Goal: Information Seeking & Learning: Learn about a topic

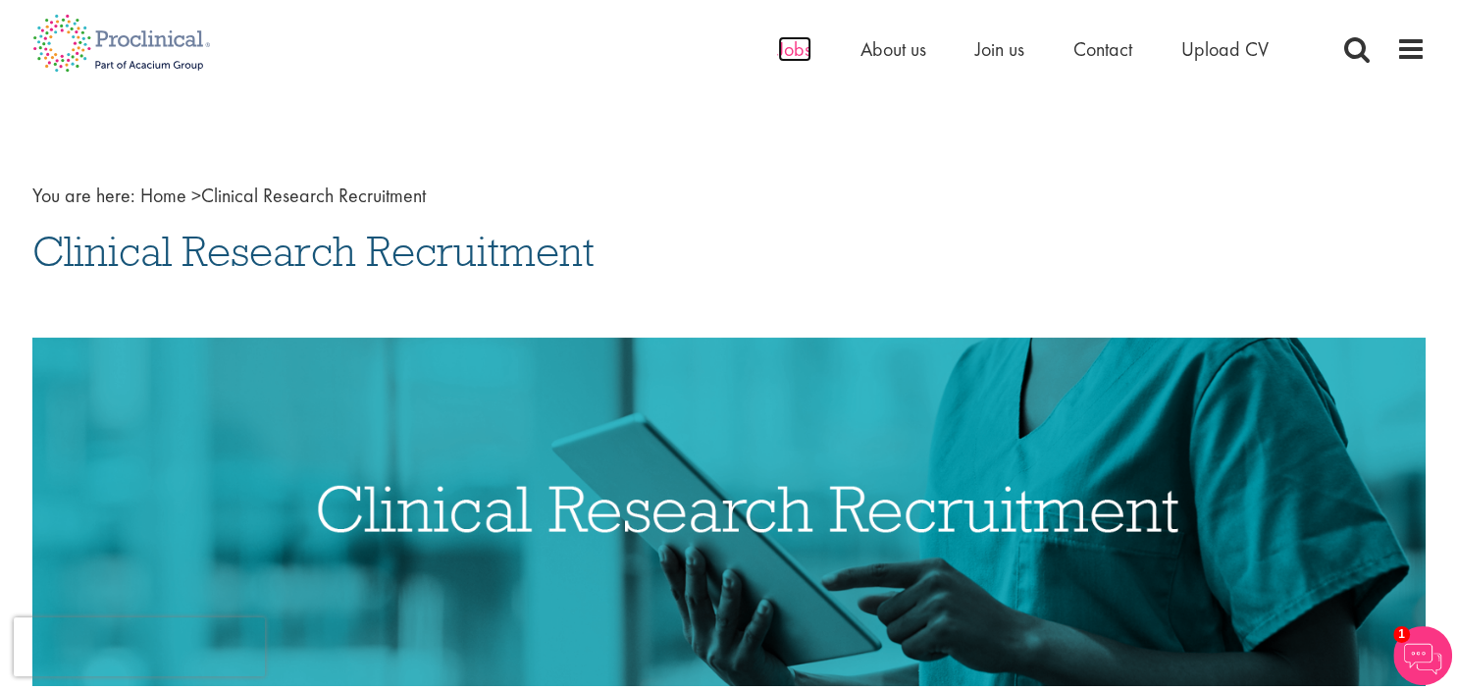
click at [803, 56] on span "Jobs" at bounding box center [794, 49] width 33 height 26
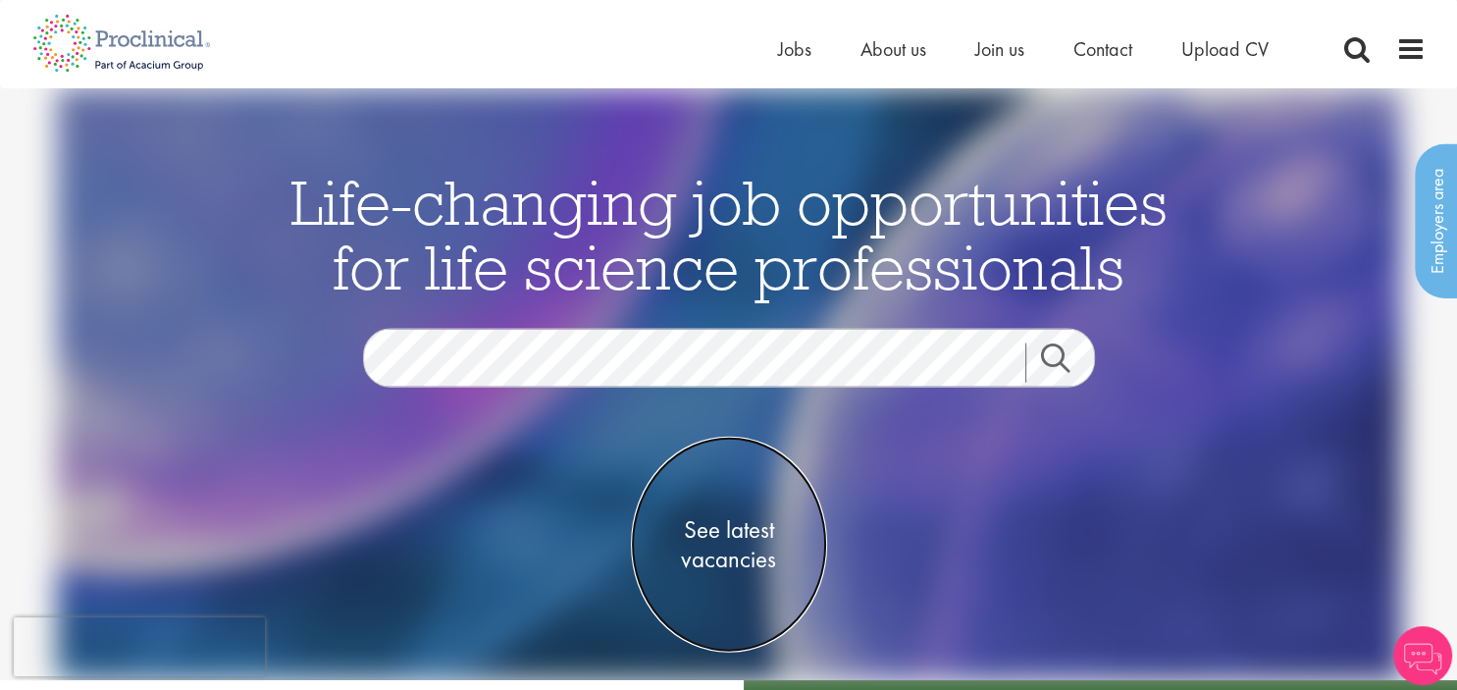
click at [733, 559] on span "See latest vacancies" at bounding box center [729, 543] width 196 height 59
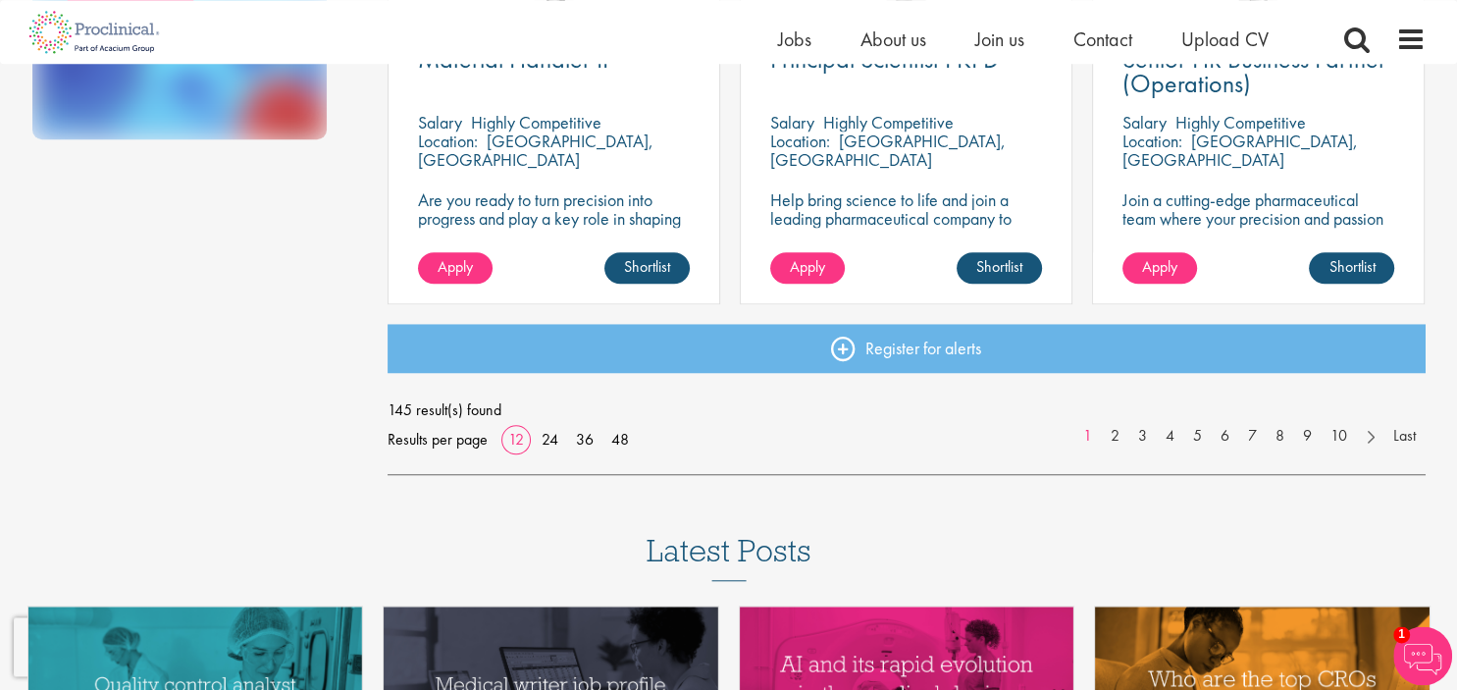
scroll to position [1544, 0]
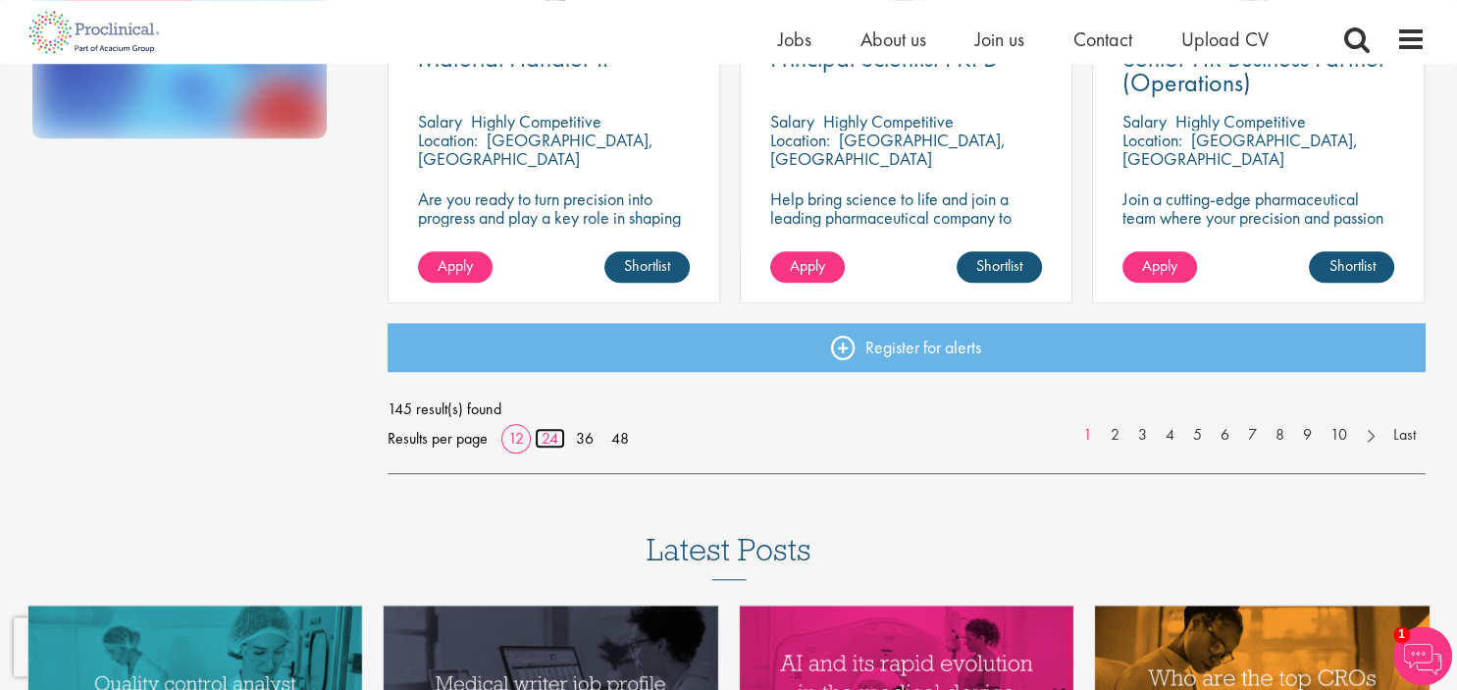
click at [549, 441] on link "24" at bounding box center [550, 438] width 30 height 21
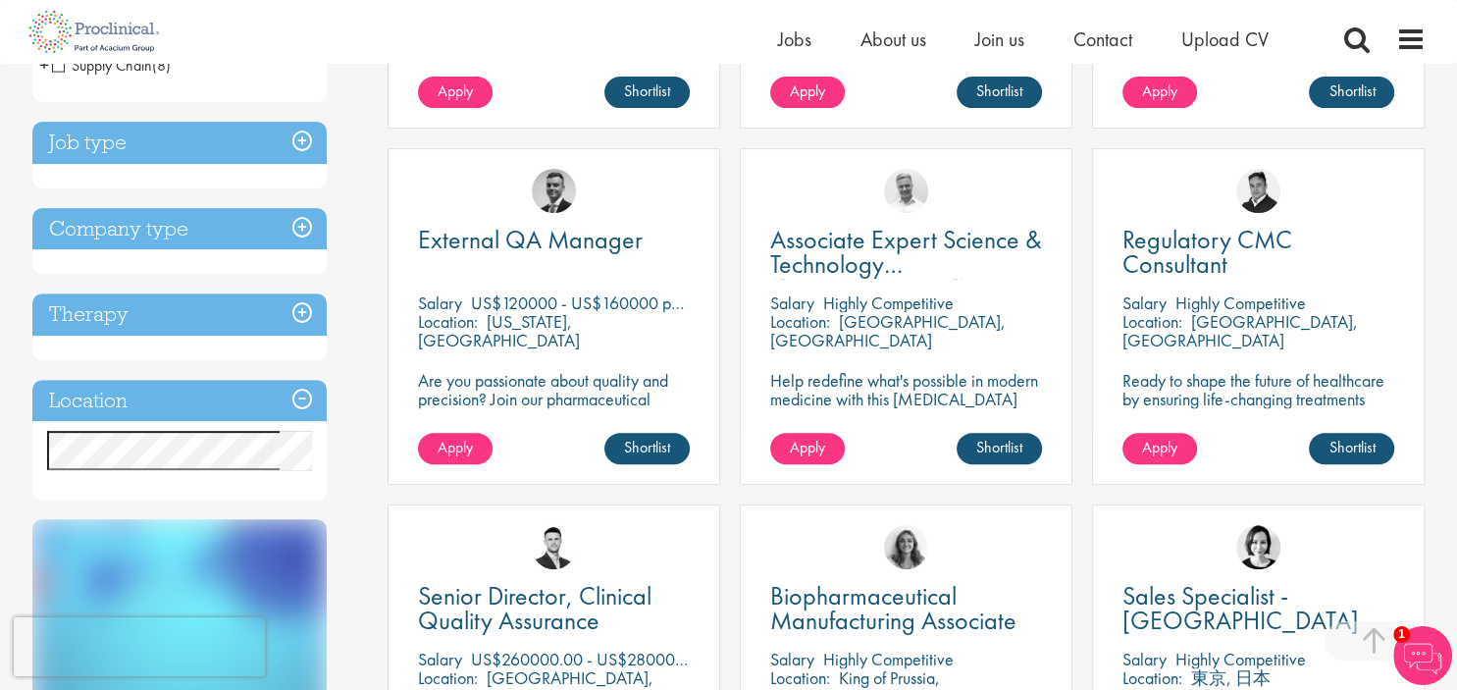
scroll to position [577, 0]
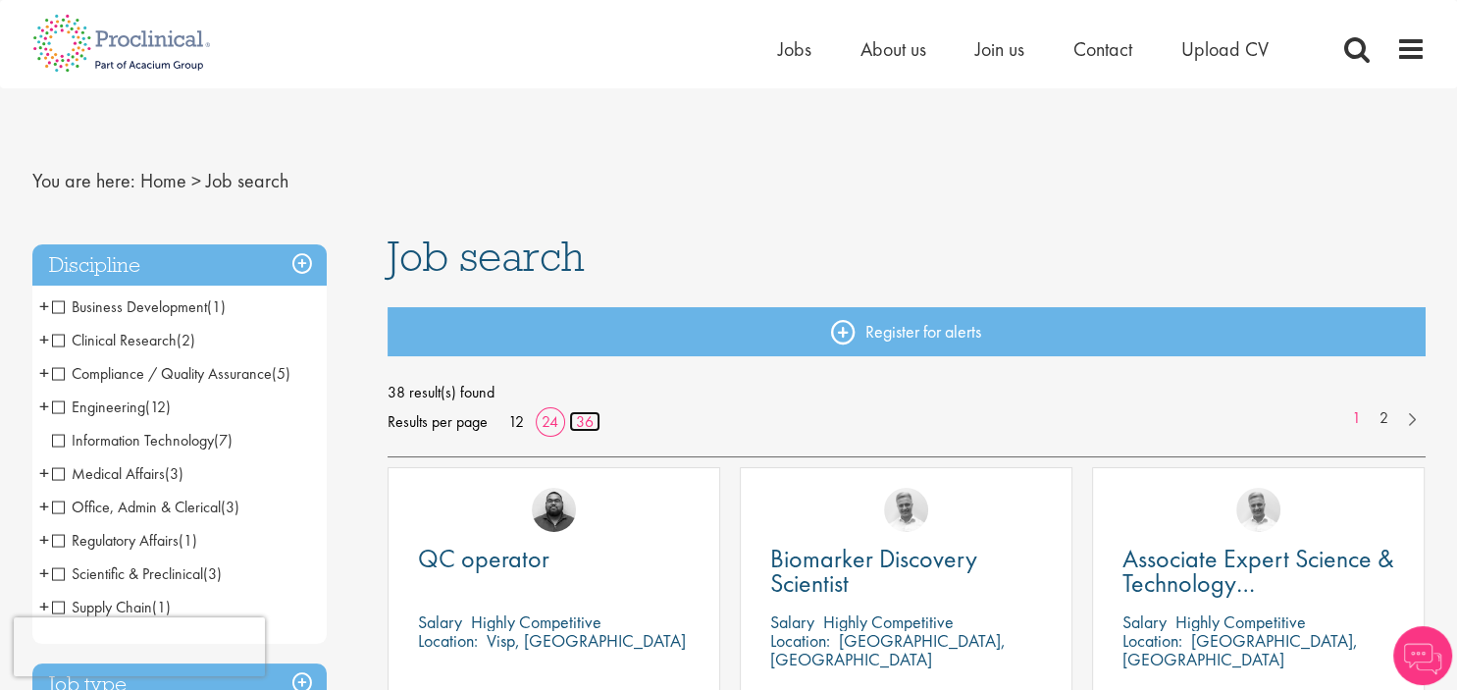
click at [596, 419] on link "36" at bounding box center [584, 421] width 31 height 21
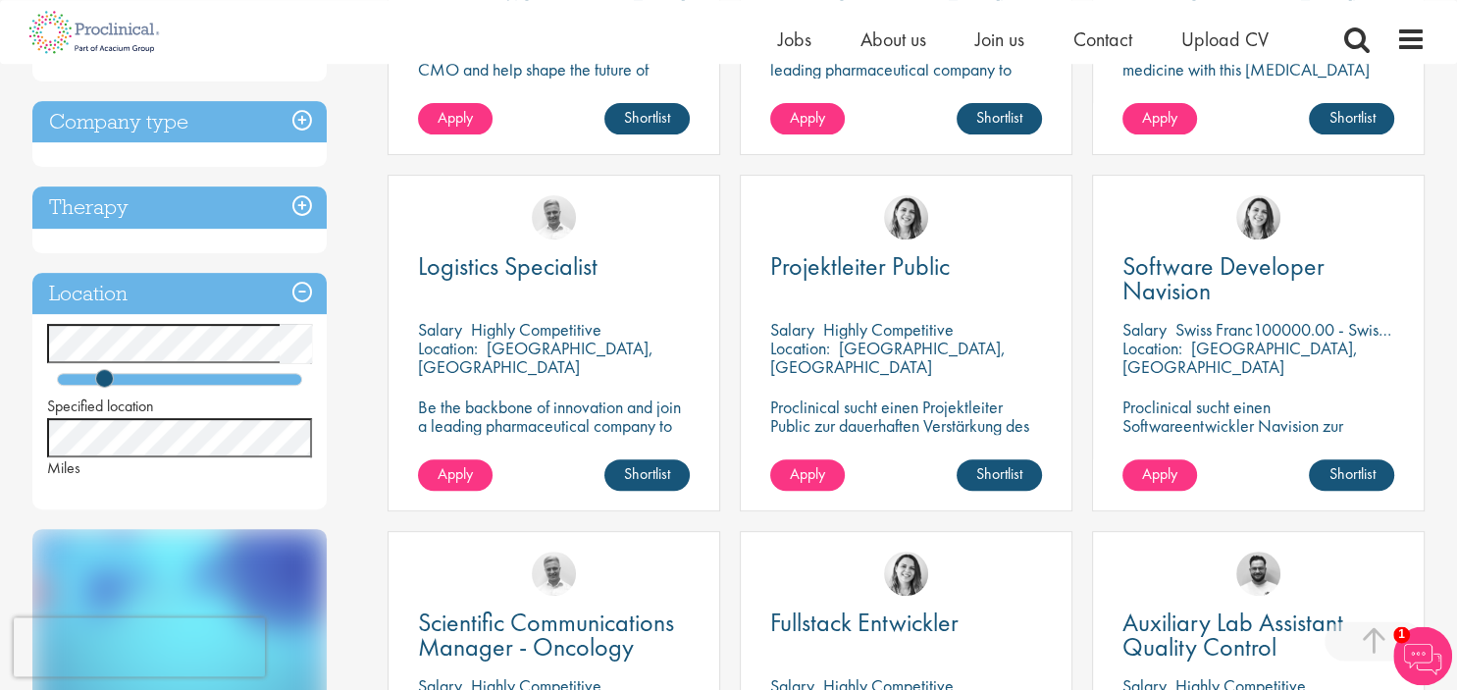
scroll to position [656, 0]
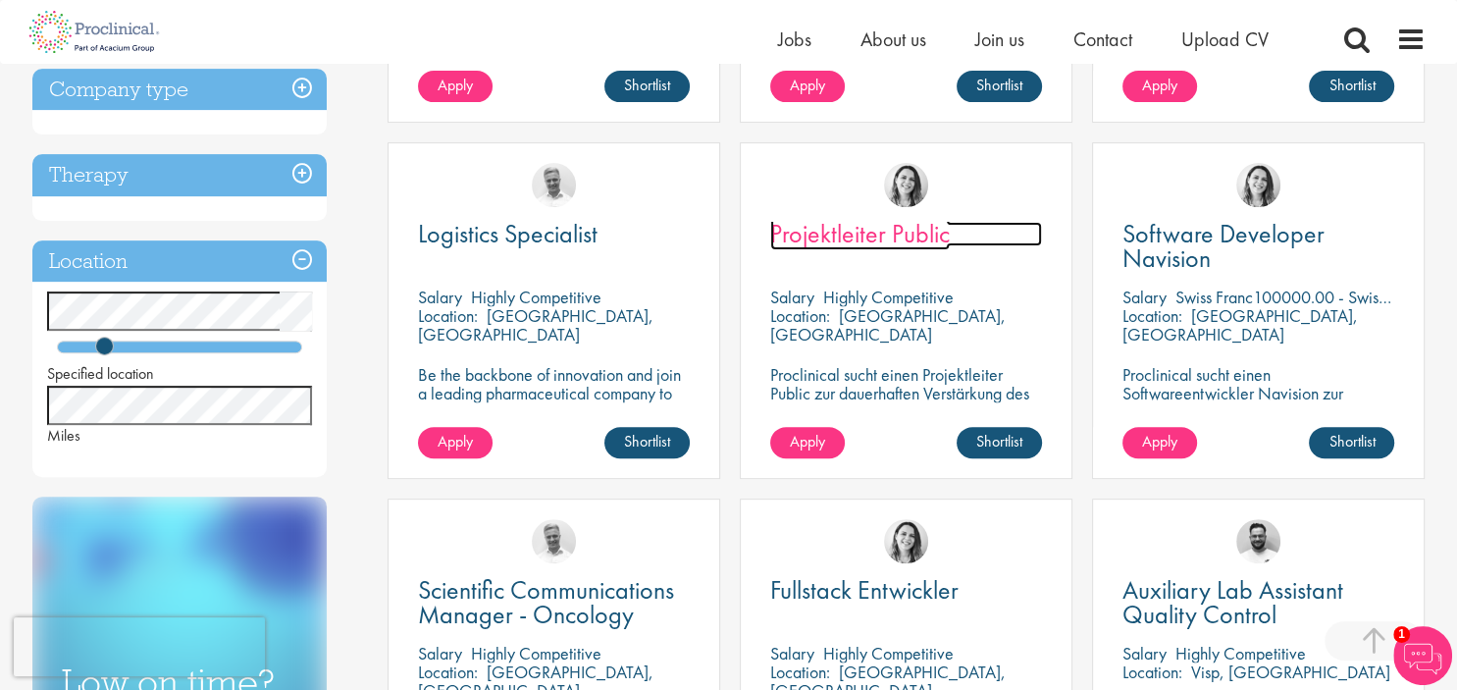
click at [882, 231] on span "Projektleiter Public" at bounding box center [860, 233] width 180 height 33
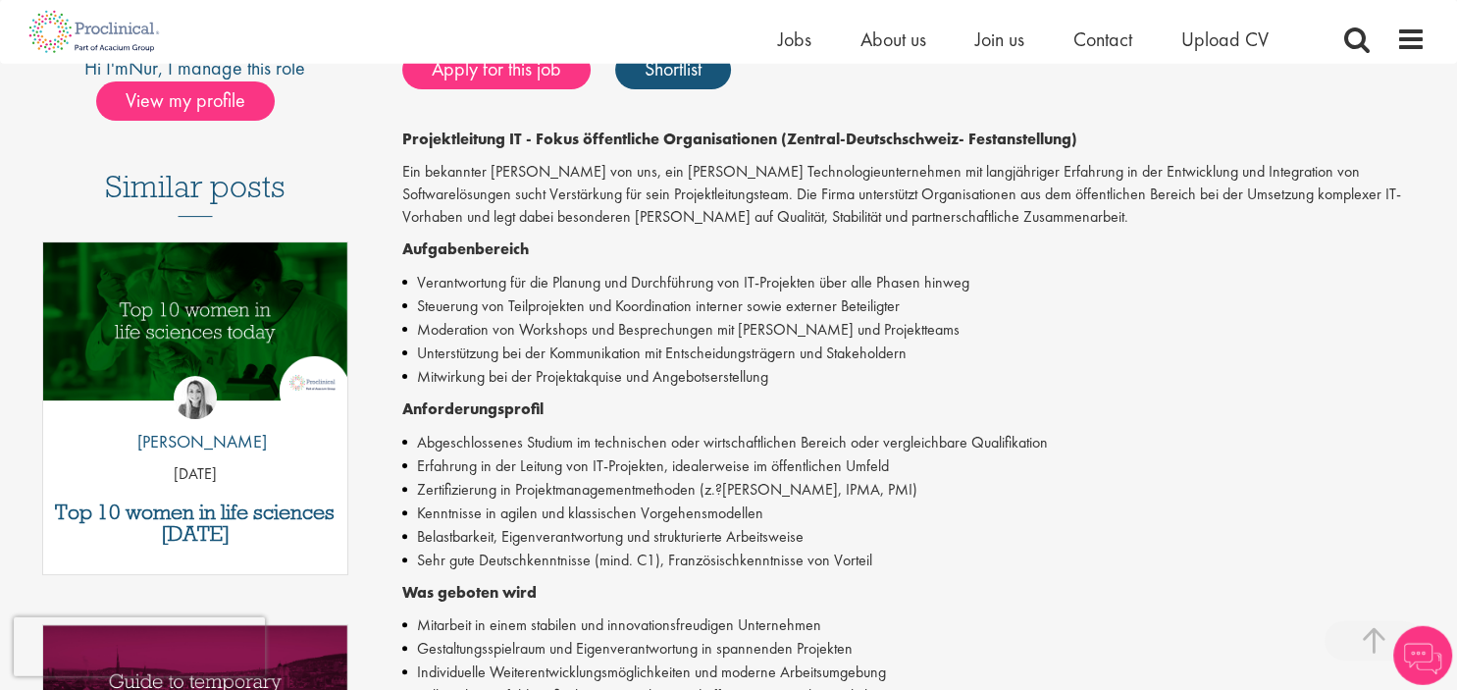
scroll to position [443, 0]
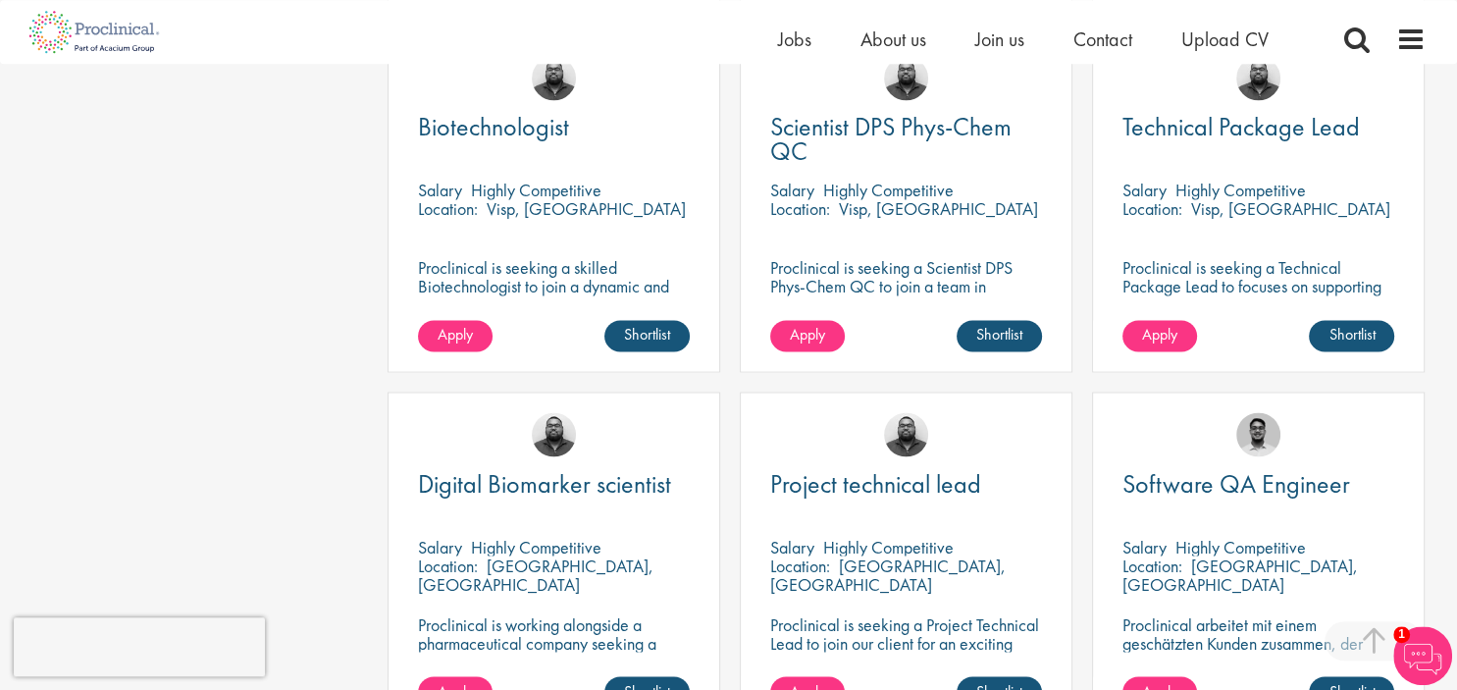
scroll to position [3256, 0]
click at [555, 132] on span "Biotechnologist" at bounding box center [493, 126] width 151 height 33
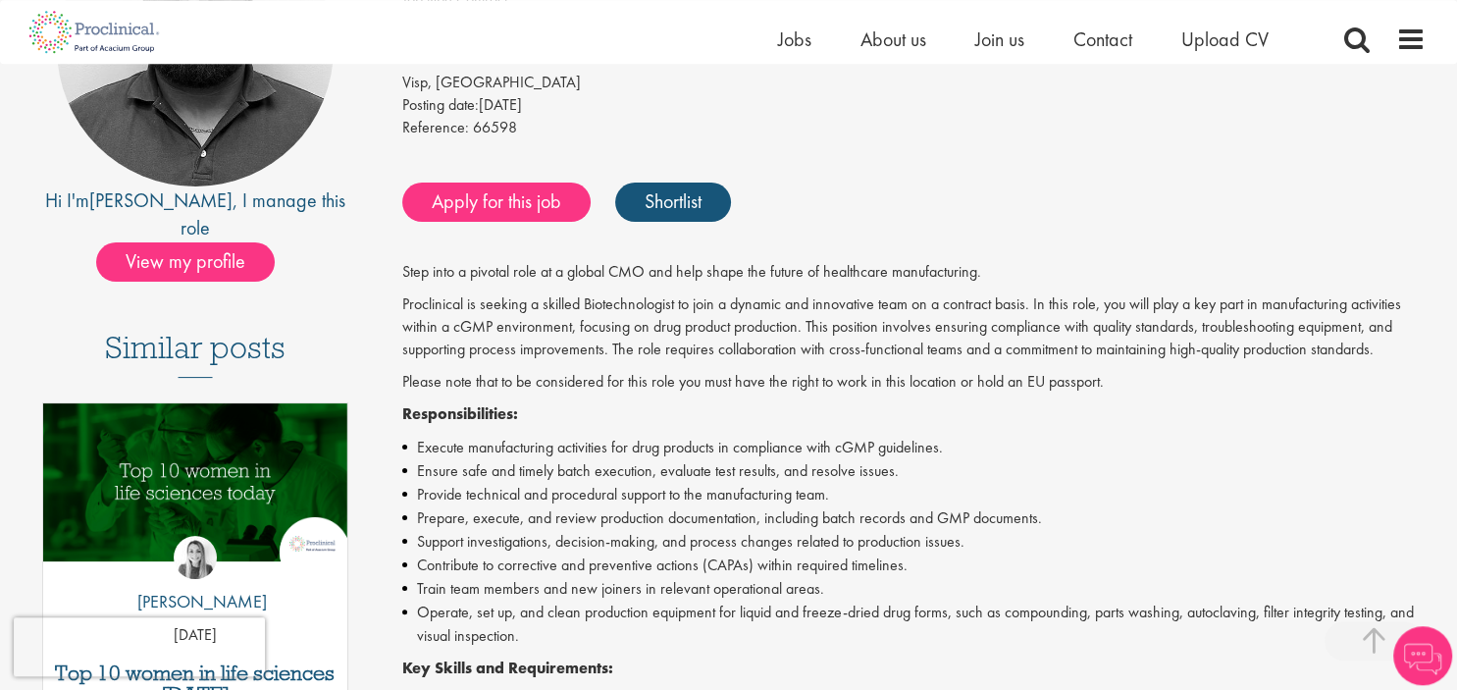
scroll to position [312, 0]
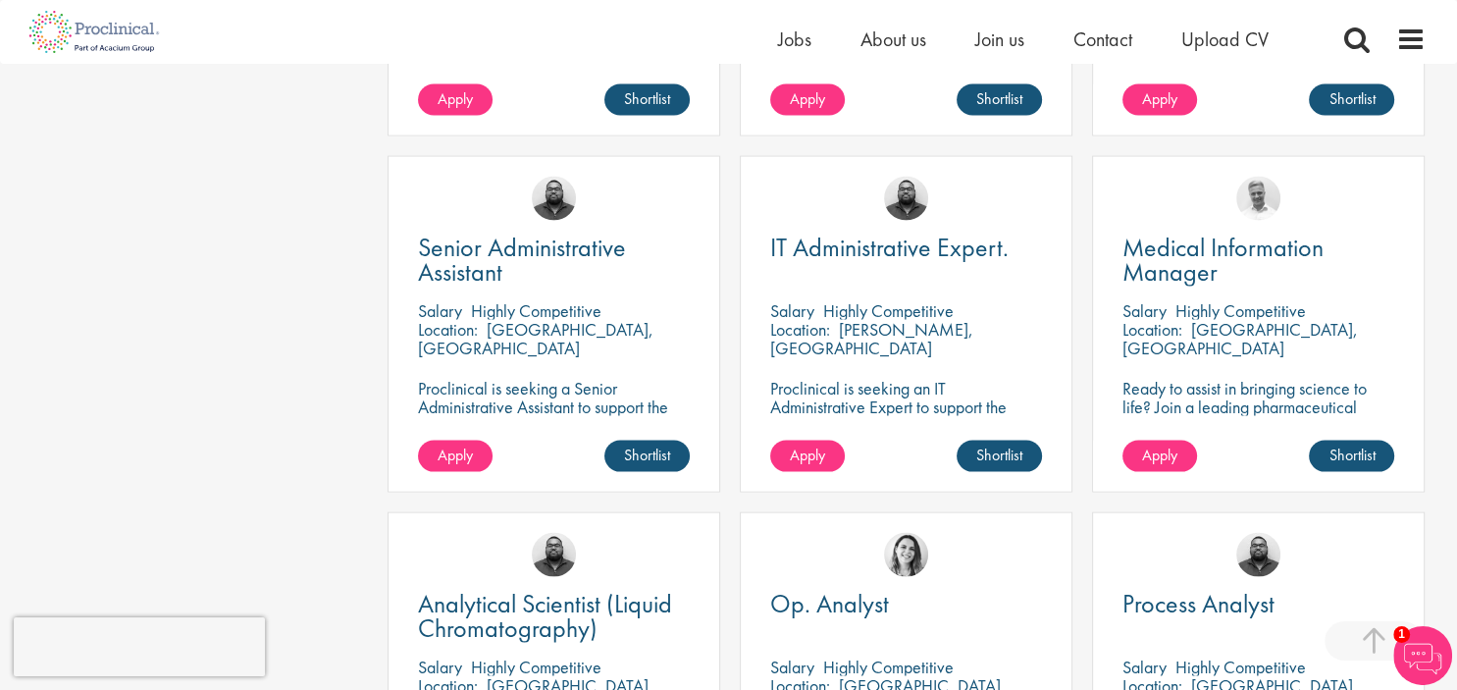
scroll to position [3979, 0]
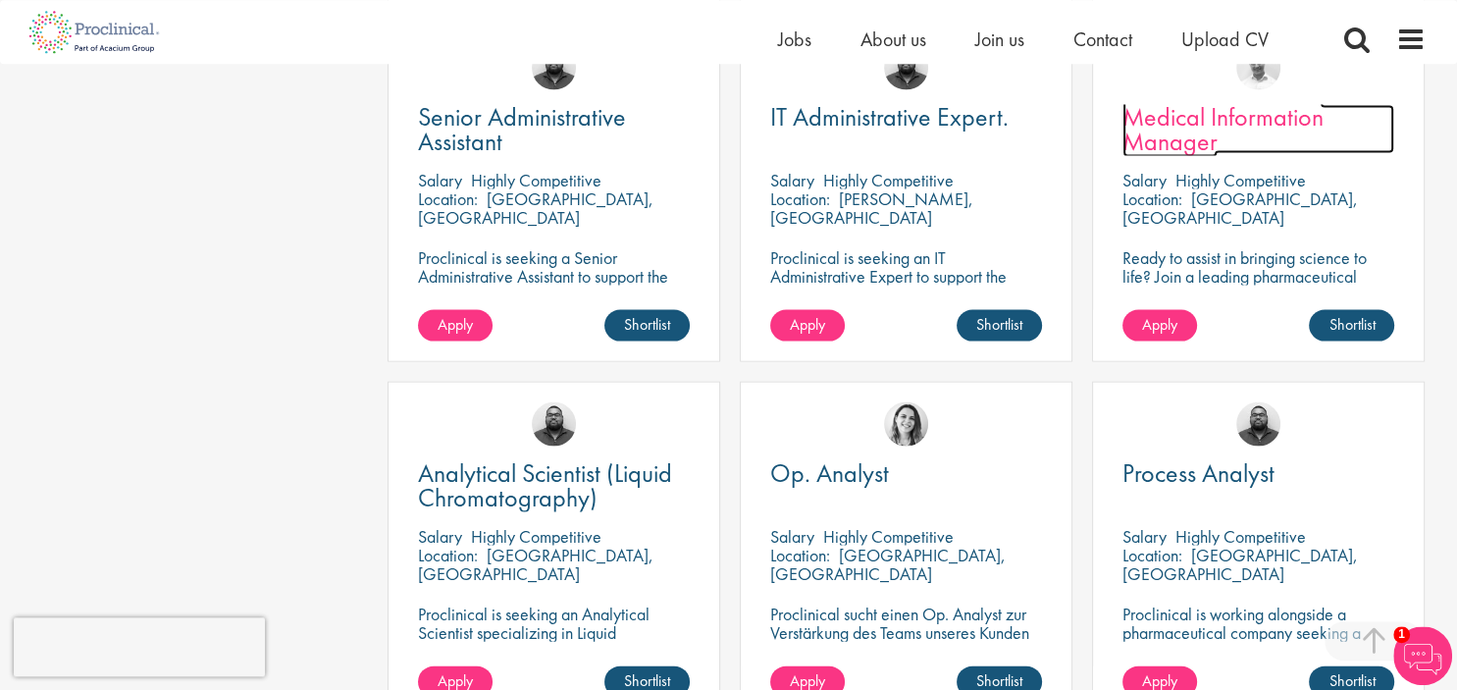
click at [1167, 146] on span "Medical Information Manager" at bounding box center [1222, 128] width 201 height 58
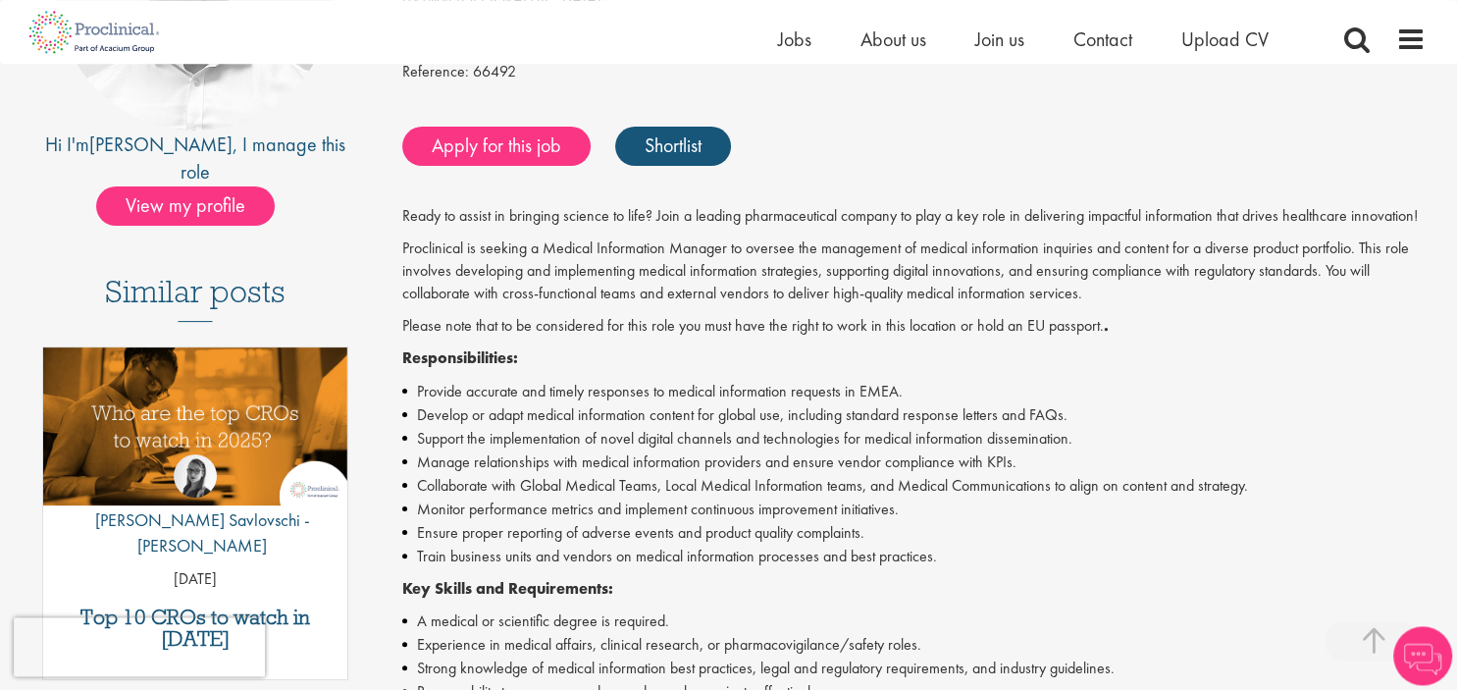
scroll to position [369, 0]
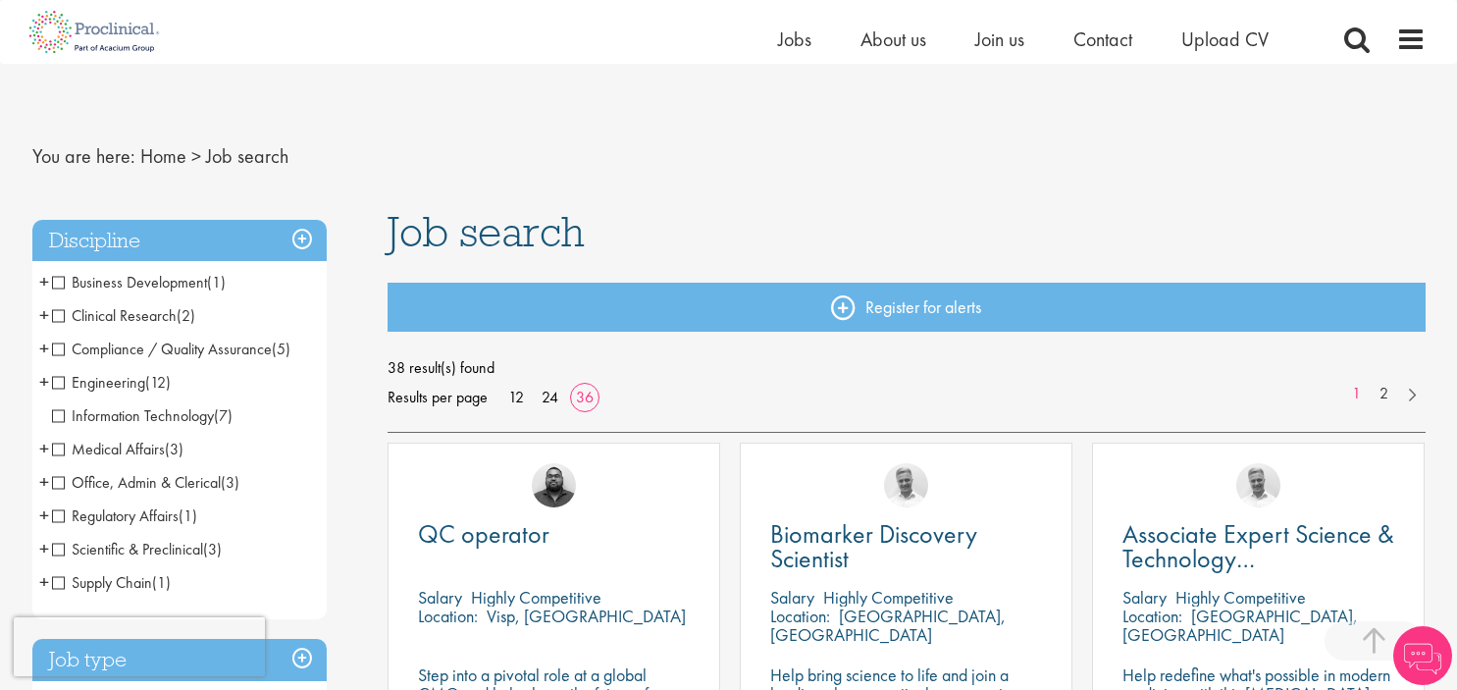
scroll to position [4365, 0]
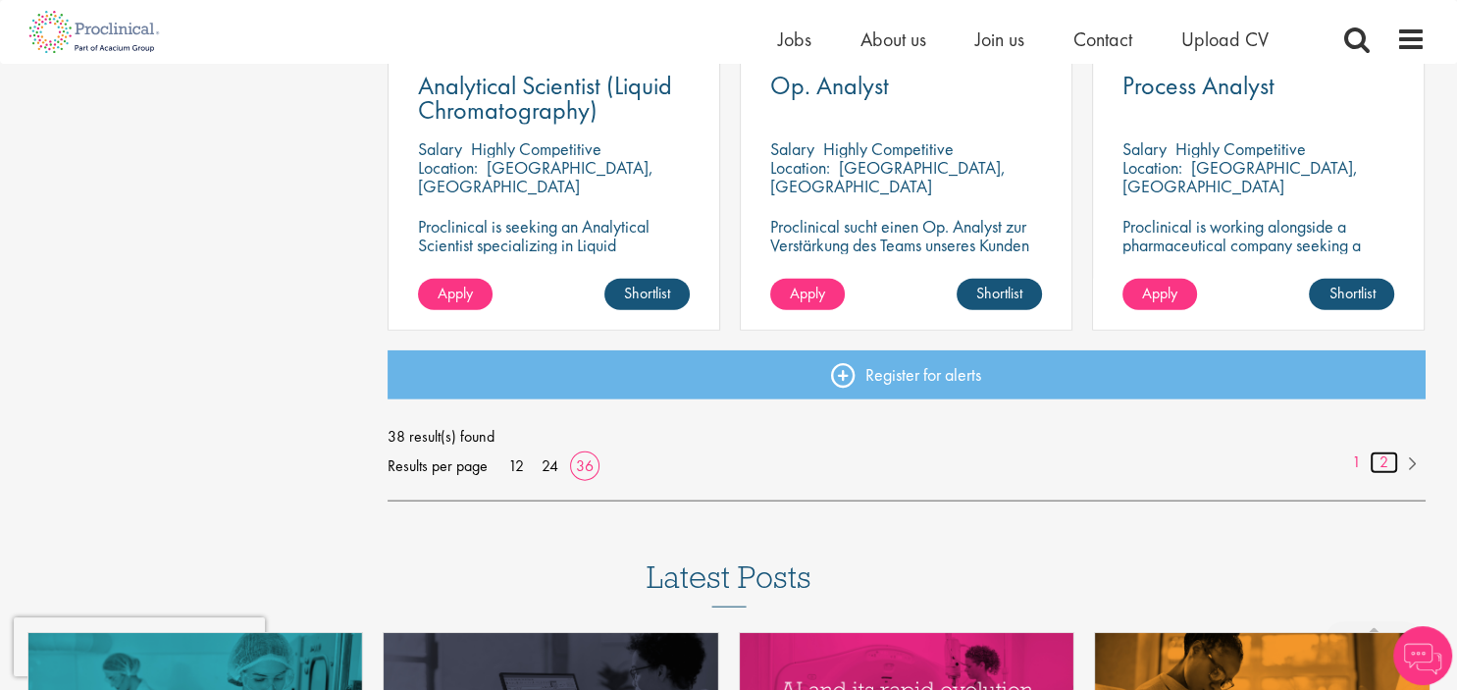
click at [1384, 469] on link "2" at bounding box center [1383, 462] width 28 height 23
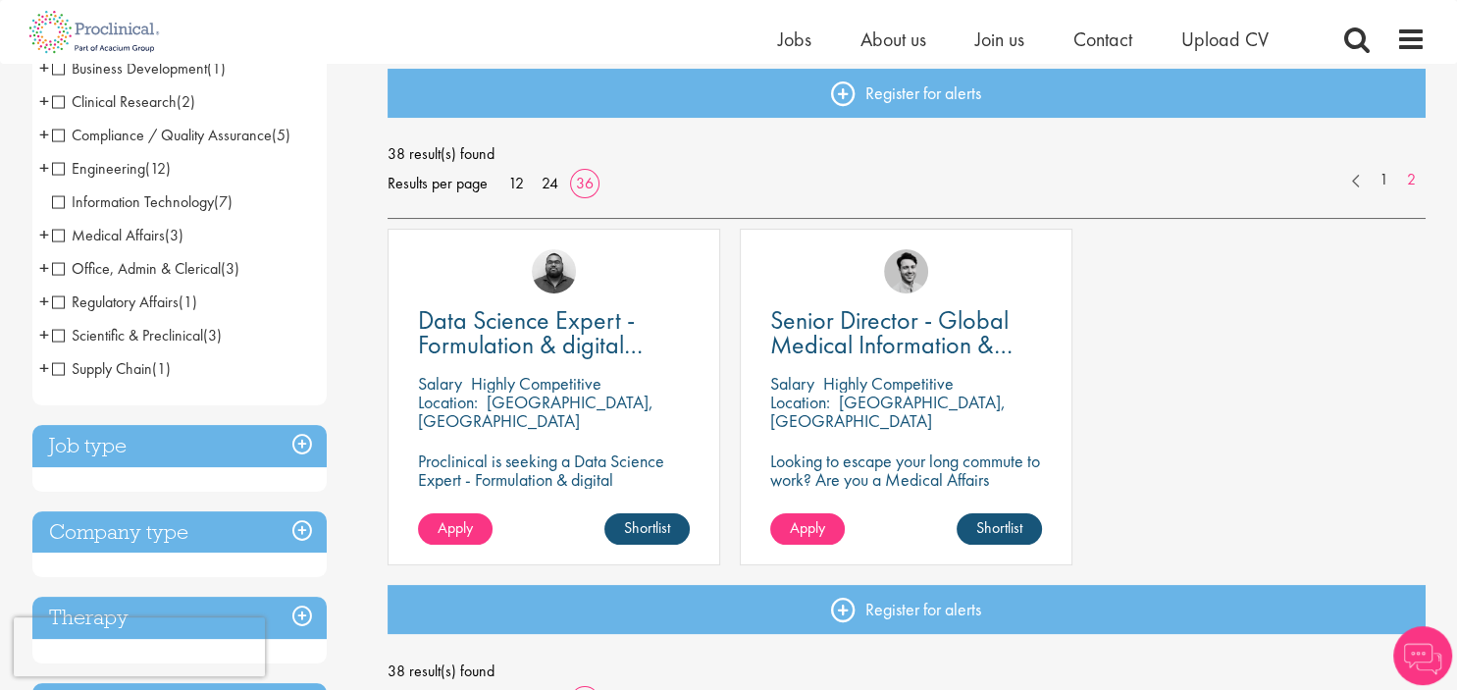
scroll to position [216, 0]
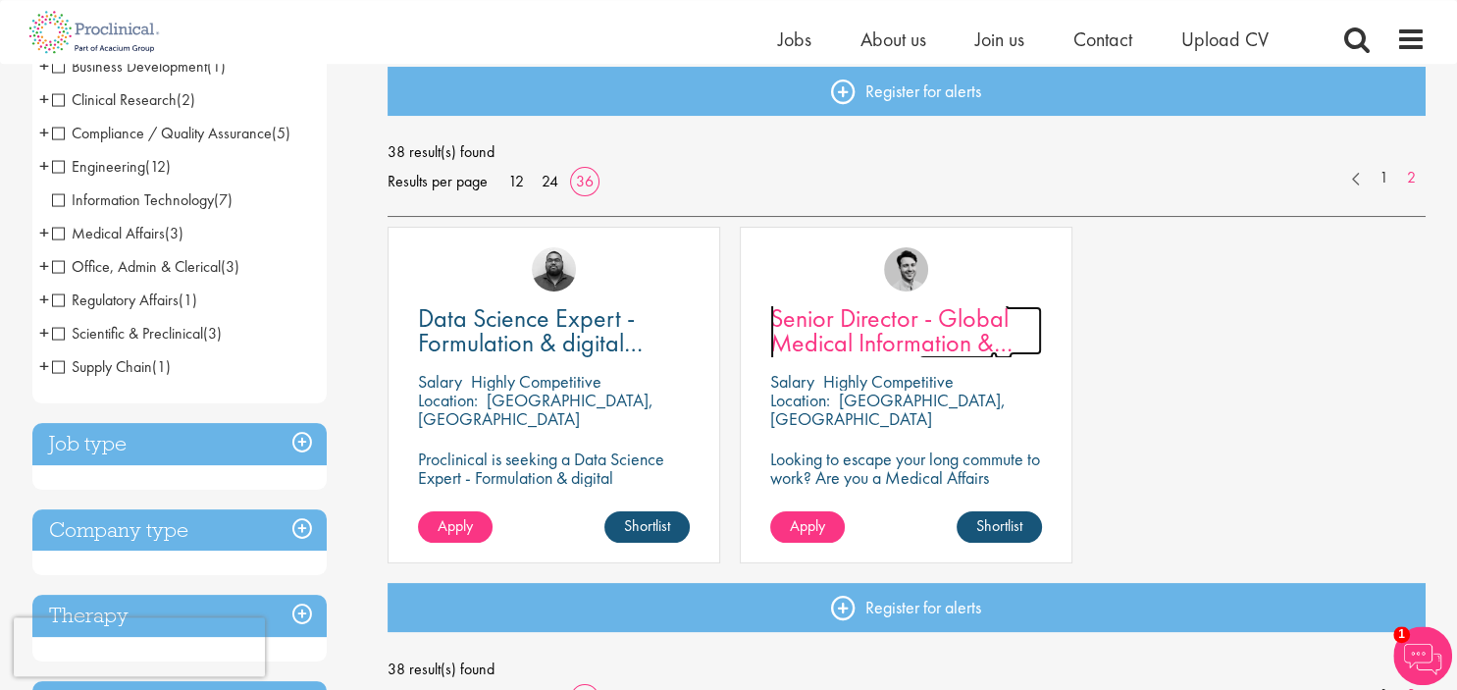
click at [820, 331] on span "Senior Director - Global Medical Information & Medical Affairs" at bounding box center [891, 342] width 242 height 82
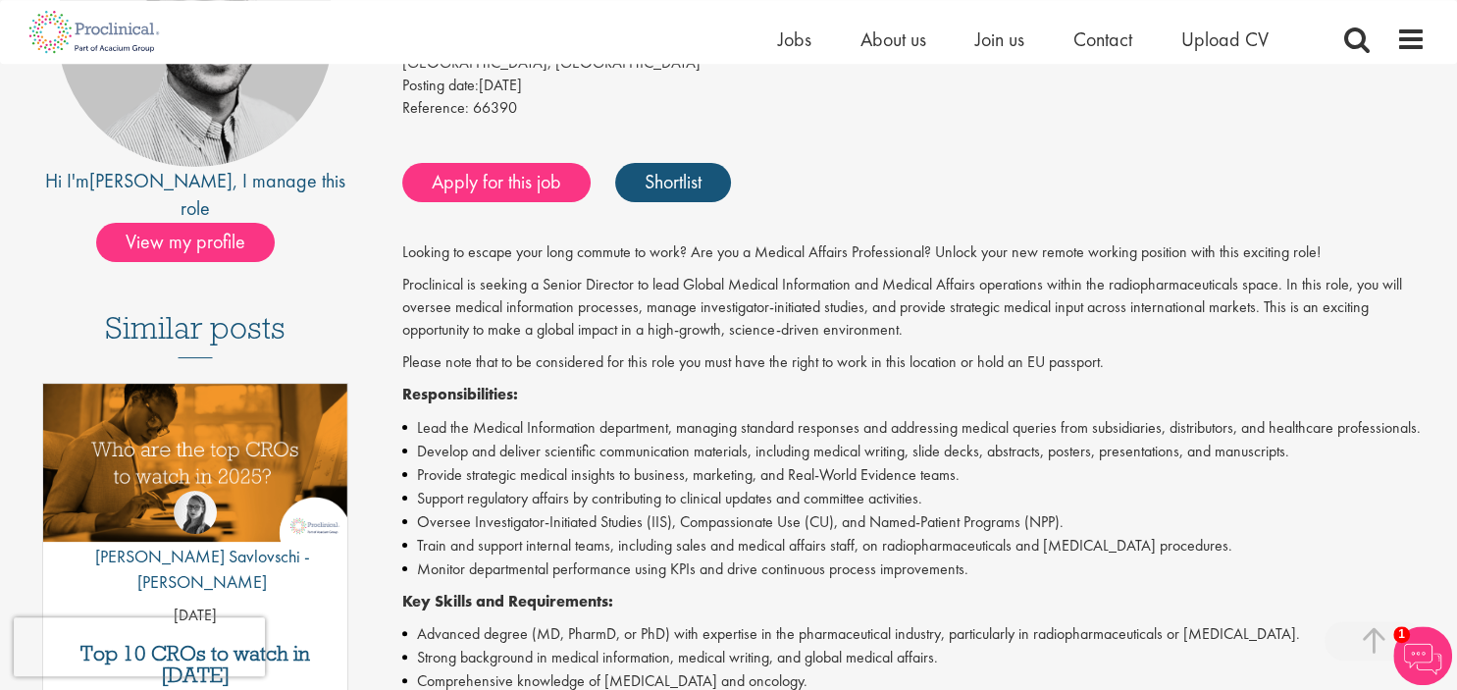
scroll to position [330, 0]
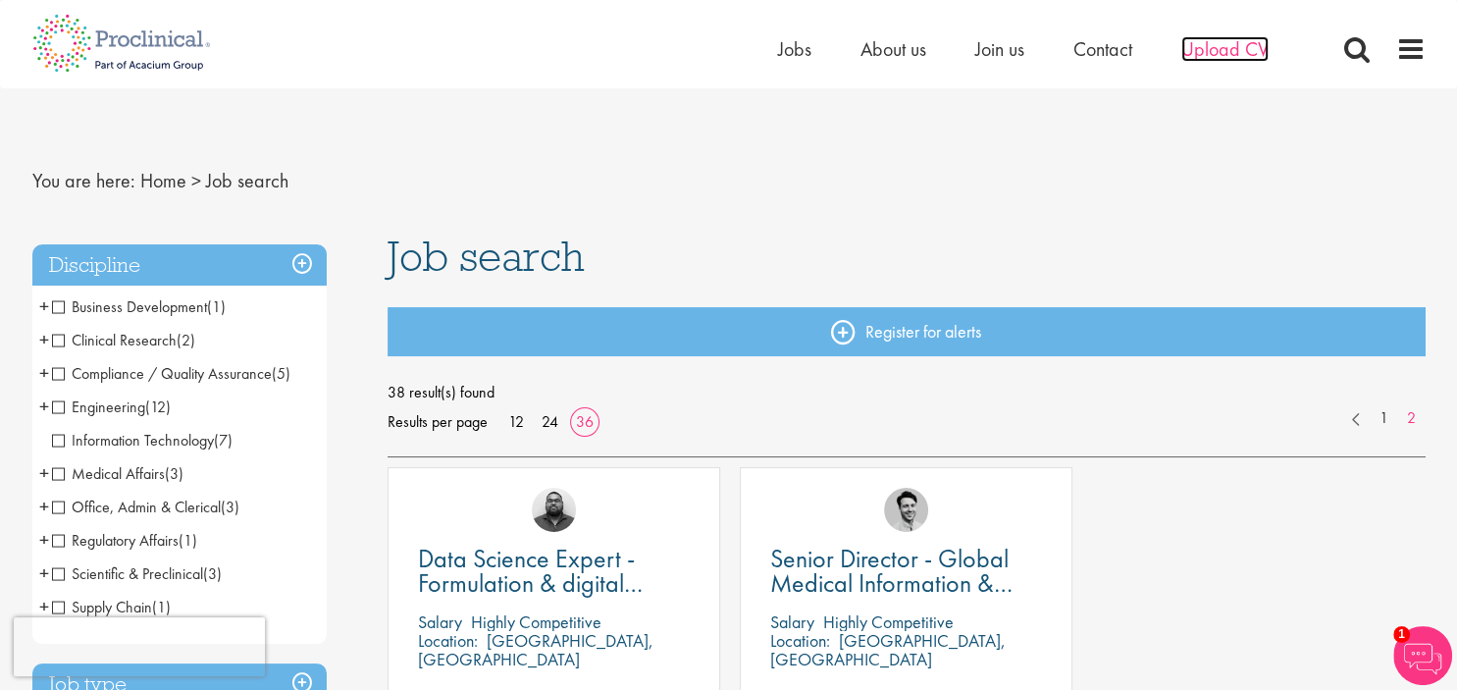
click at [1225, 41] on span "Upload CV" at bounding box center [1224, 49] width 87 height 26
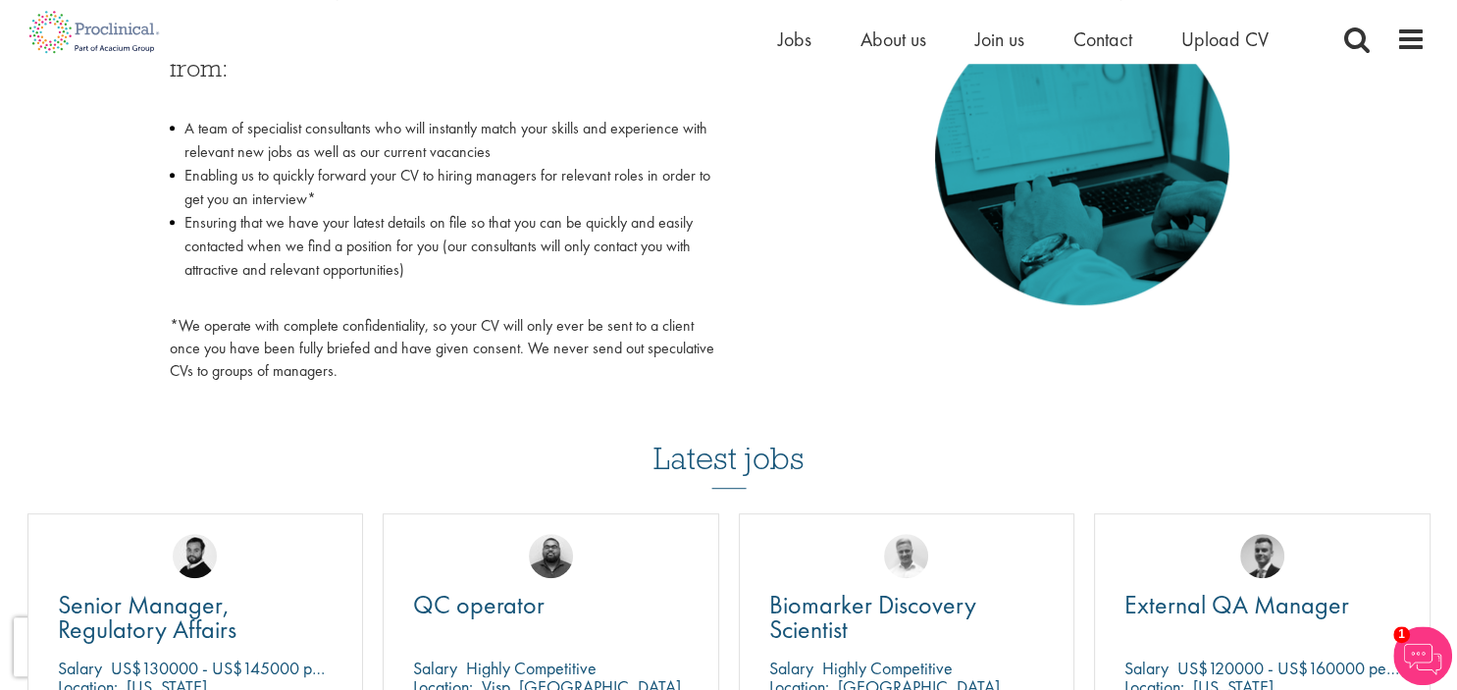
scroll to position [985, 0]
